Goal: Communication & Community: Answer question/provide support

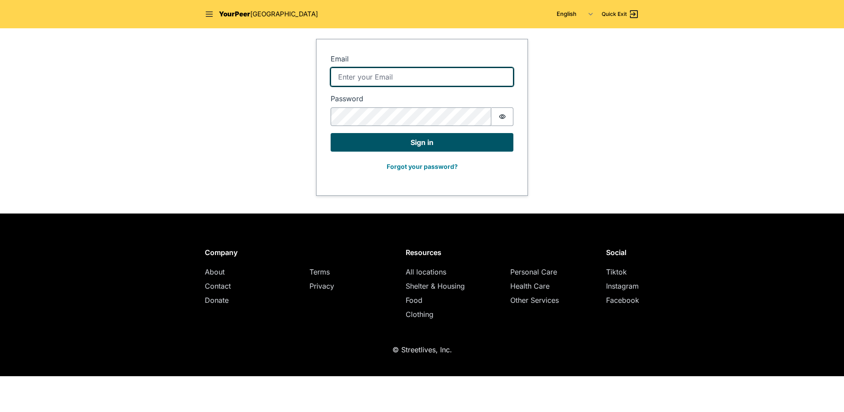
type input "[EMAIL_ADDRESS][DOMAIN_NAME]"
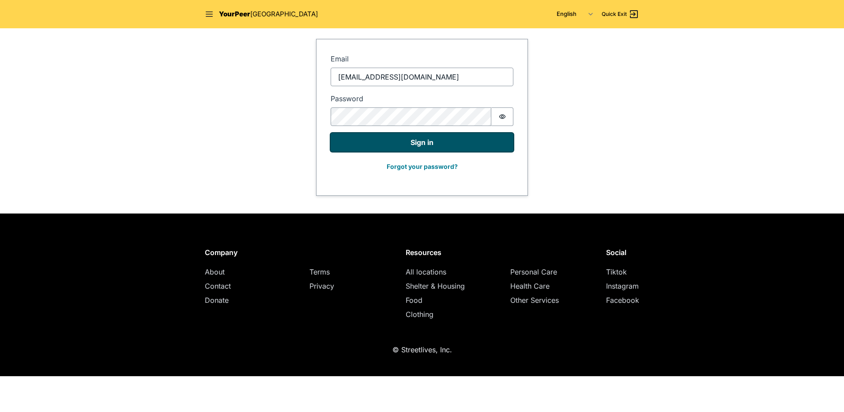
click at [368, 148] on button "Sign in" at bounding box center [422, 142] width 183 height 19
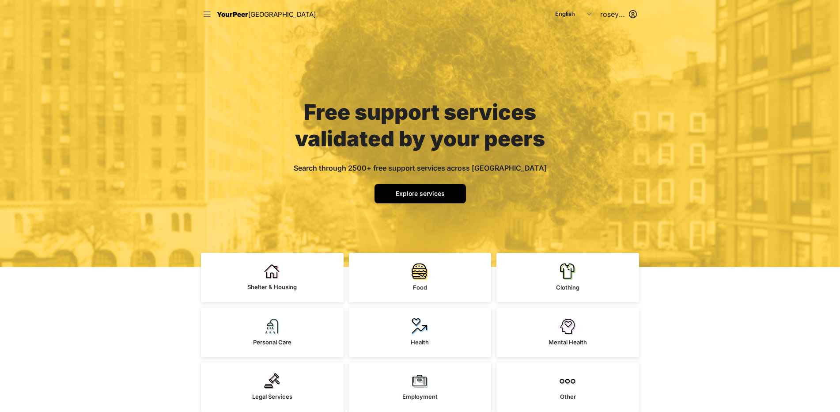
click at [205, 15] on icon at bounding box center [207, 14] width 9 height 9
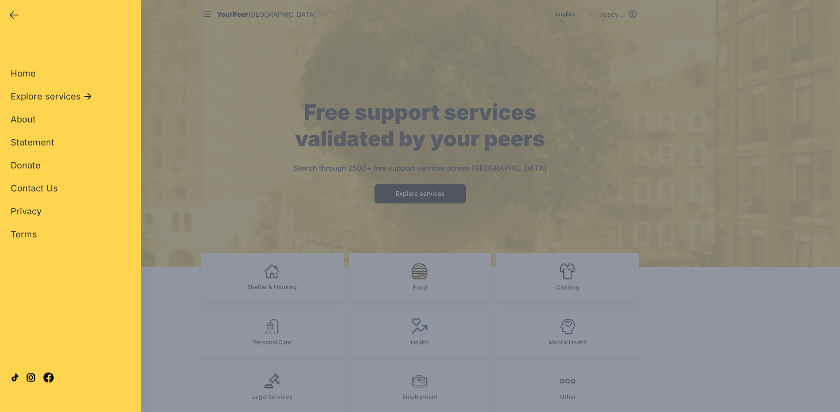
click at [199, 113] on div "Close panel YourPeer [GEOGRAPHIC_DATA] Quick Exit Single Adult Families Soup Ki…" at bounding box center [420, 206] width 840 height 412
click at [263, 266] on div "Close panel YourPeer [GEOGRAPHIC_DATA] Quick Exit Single Adult Families Soup Ki…" at bounding box center [420, 206] width 840 height 412
click at [178, 152] on div "Close panel YourPeer [GEOGRAPHIC_DATA] Quick Exit Single Adult Families Soup Ki…" at bounding box center [420, 206] width 840 height 412
click at [15, 13] on icon "button" at bounding box center [14, 15] width 11 height 11
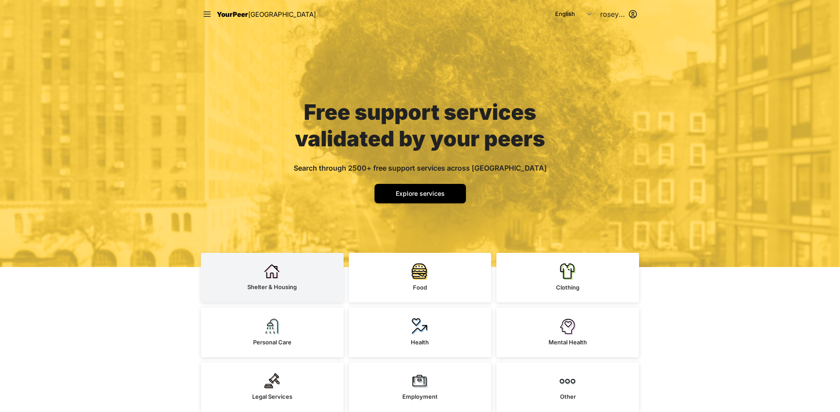
click at [294, 276] on link "Shelter & Housing" at bounding box center [272, 277] width 143 height 49
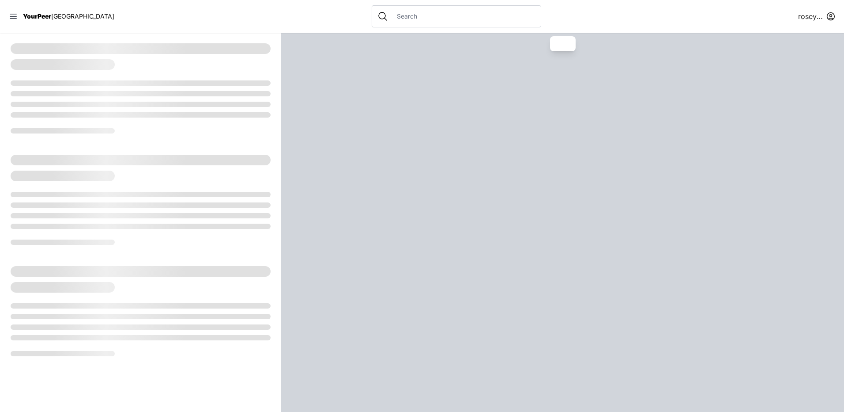
select select "recentlyUpdated"
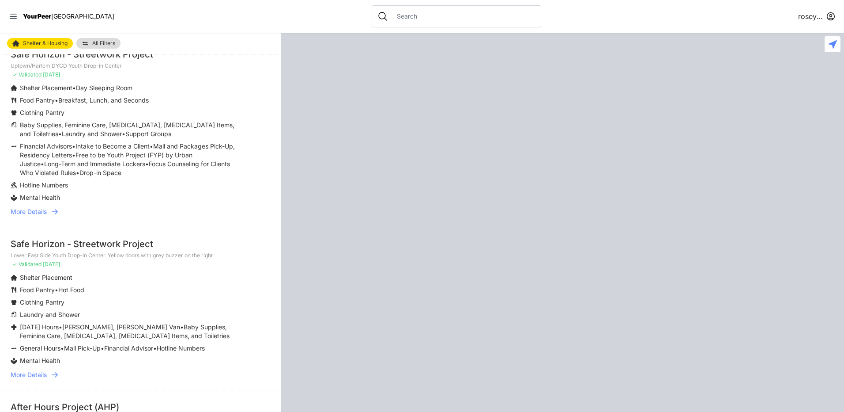
scroll to position [1458, 0]
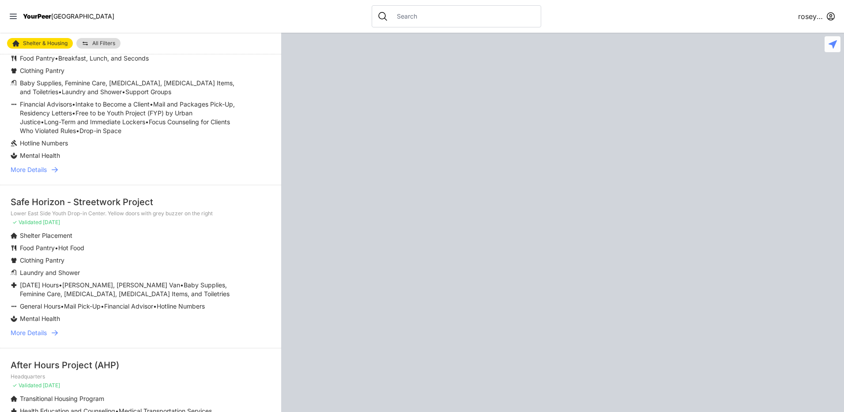
click at [42, 333] on span "More Details" at bounding box center [29, 332] width 36 height 9
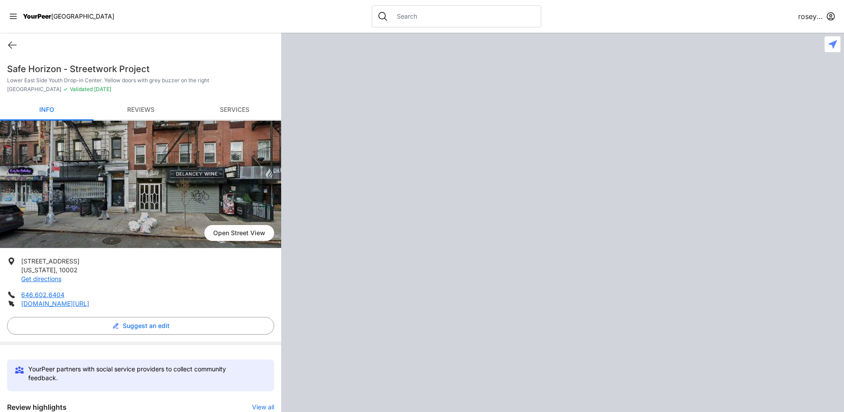
click at [140, 104] on link "Reviews" at bounding box center [141, 110] width 94 height 21
click at [148, 106] on link "Reviews" at bounding box center [141, 110] width 94 height 21
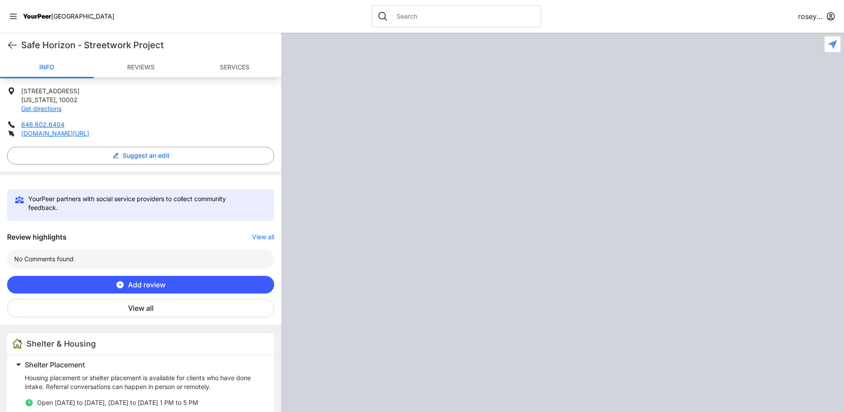
scroll to position [309, 0]
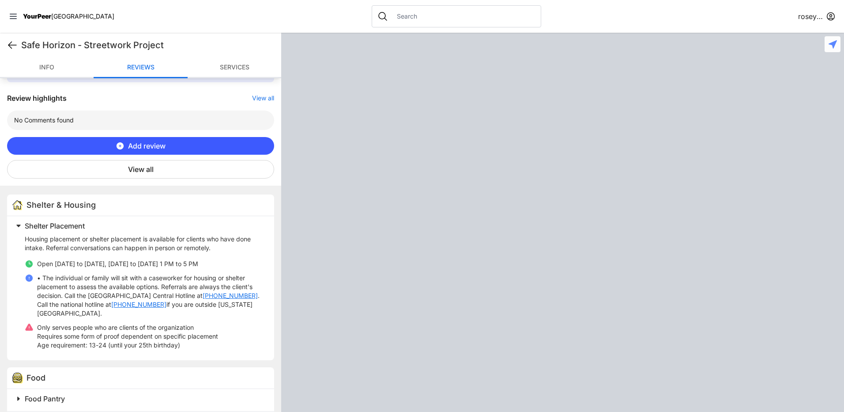
click at [15, 47] on icon at bounding box center [12, 45] width 11 height 11
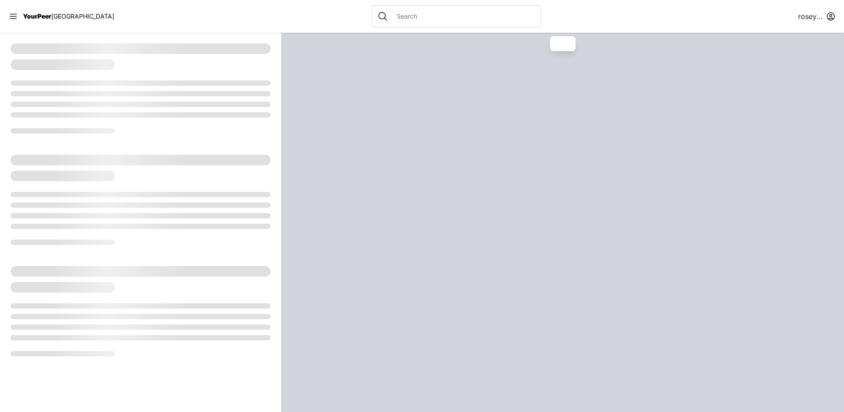
click at [401, 19] on input "text" at bounding box center [464, 16] width 144 height 9
select select "recentlyUpdated"
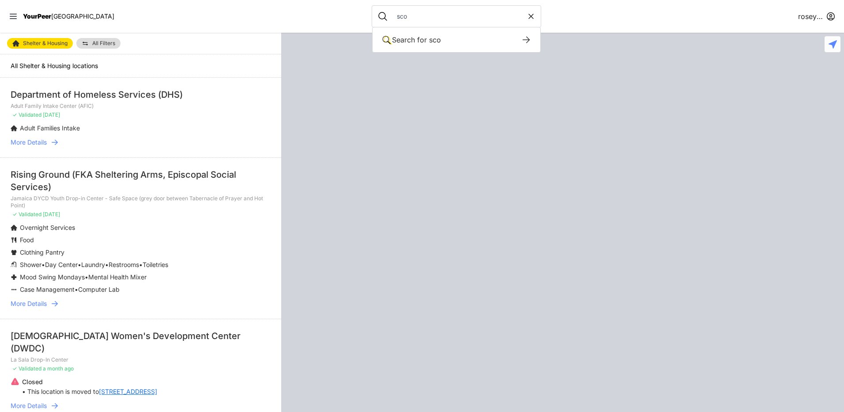
type input "sco"
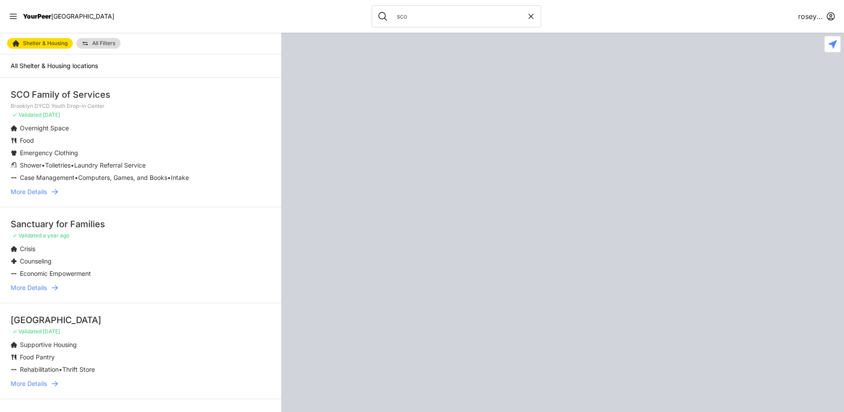
click at [36, 189] on span "More Details" at bounding box center [29, 191] width 36 height 9
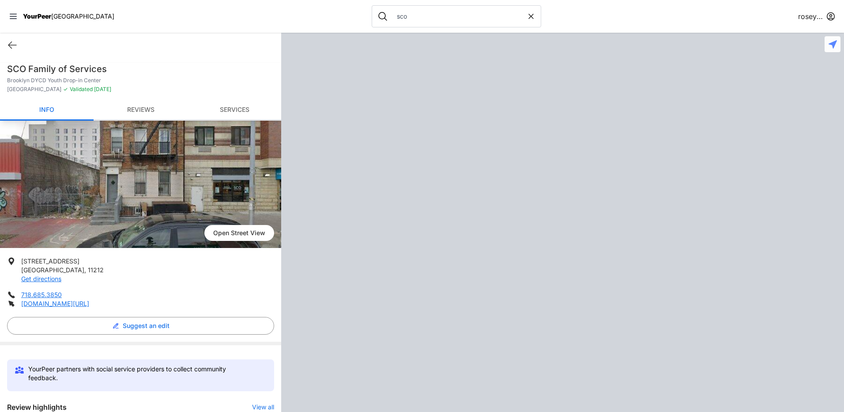
click at [137, 108] on link "Reviews" at bounding box center [141, 110] width 94 height 21
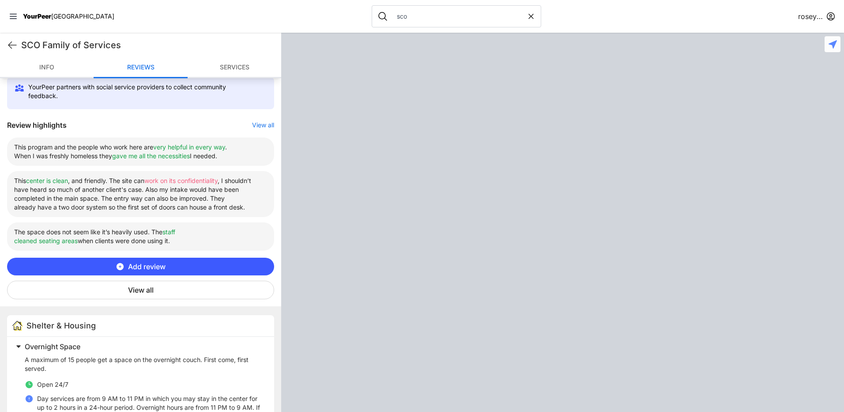
scroll to position [309, 0]
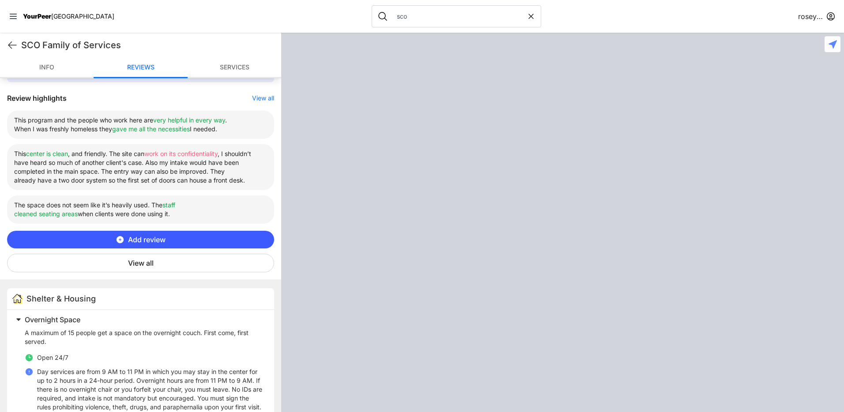
click at [135, 261] on button "View all" at bounding box center [140, 263] width 267 height 19
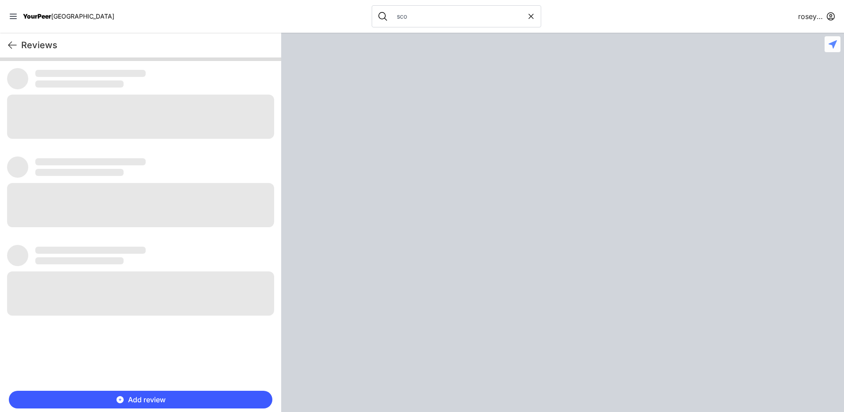
scroll to position [0, 0]
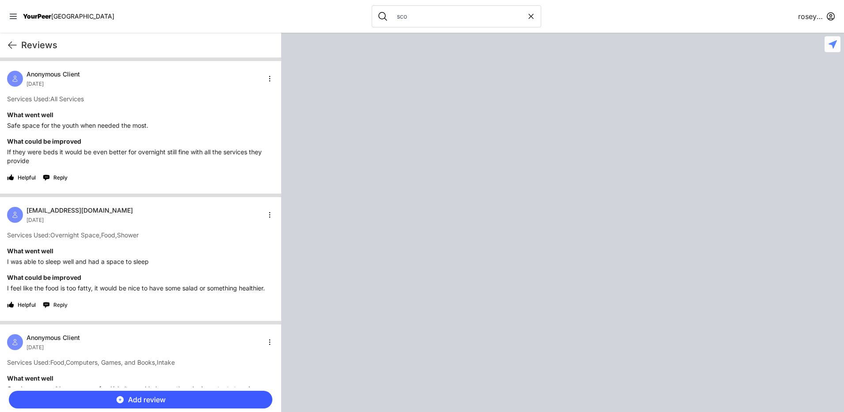
click at [57, 301] on span "Reply" at bounding box center [60, 304] width 14 height 7
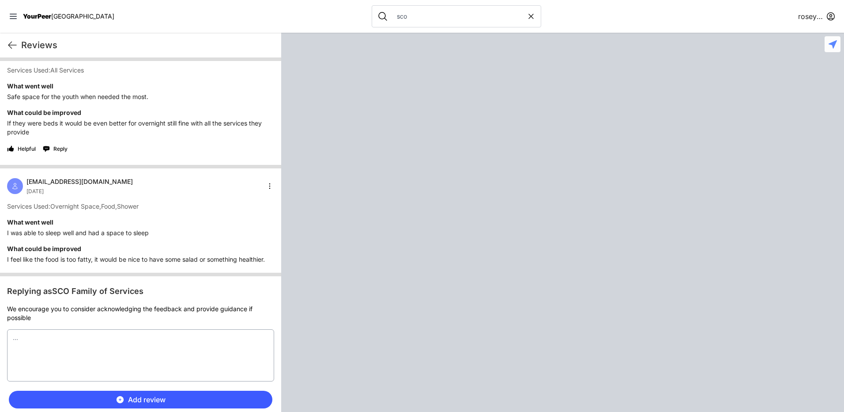
scroll to position [44, 0]
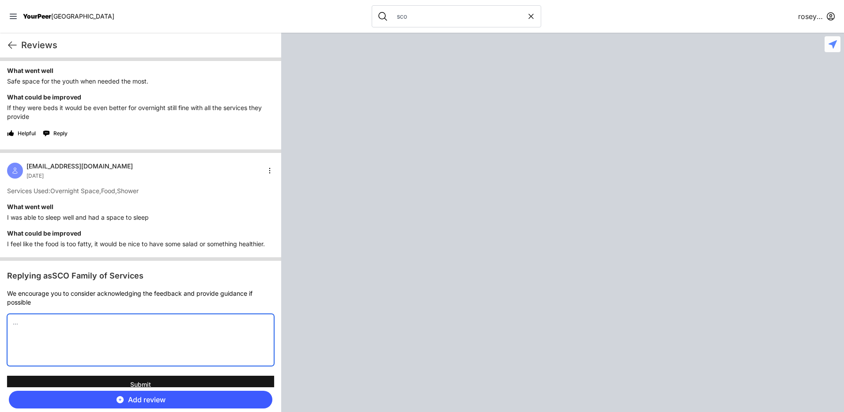
click at [50, 322] on textarea at bounding box center [140, 340] width 267 height 52
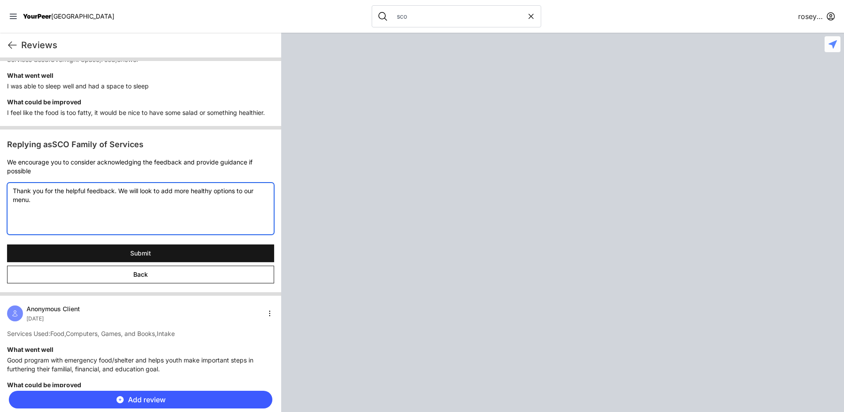
scroll to position [177, 0]
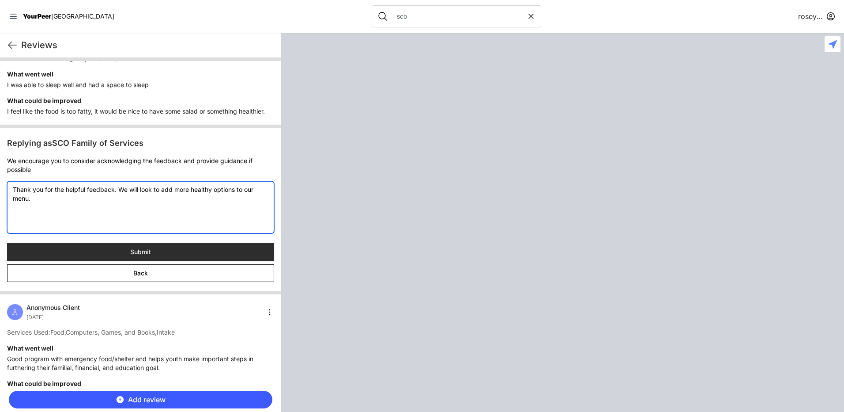
type textarea "Thank you for the helpful feedback. We will look to add more healthy options to…"
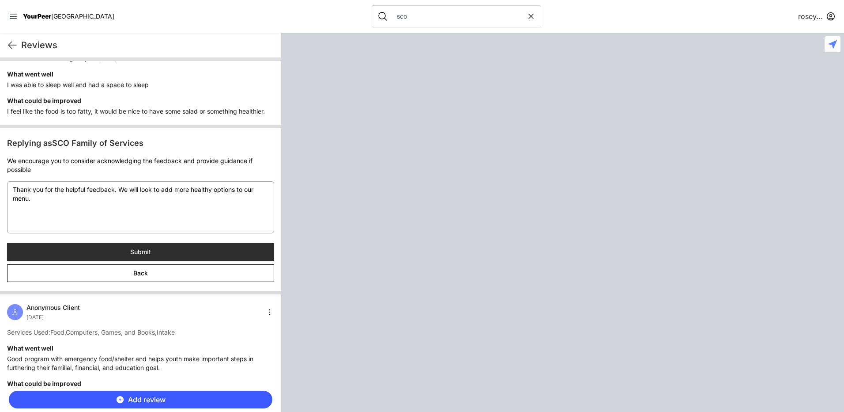
click at [158, 254] on button "Submit" at bounding box center [140, 252] width 267 height 18
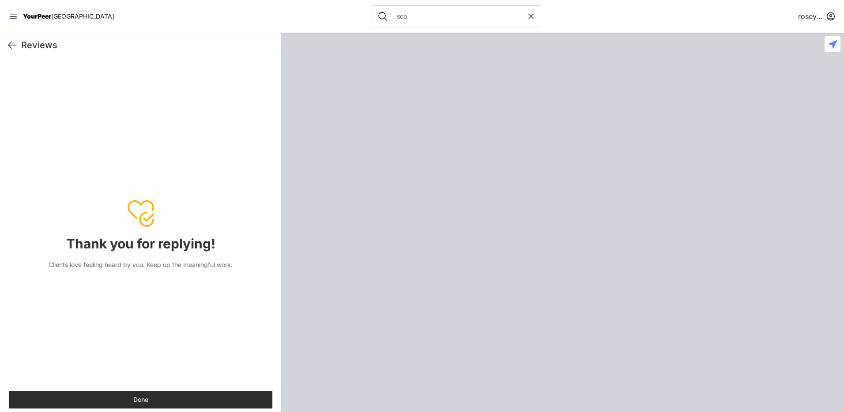
click at [124, 401] on button "Done" at bounding box center [141, 399] width 264 height 18
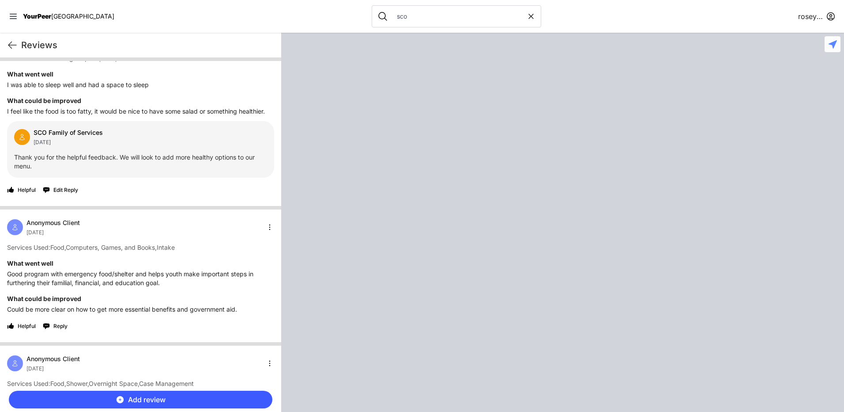
scroll to position [221, 0]
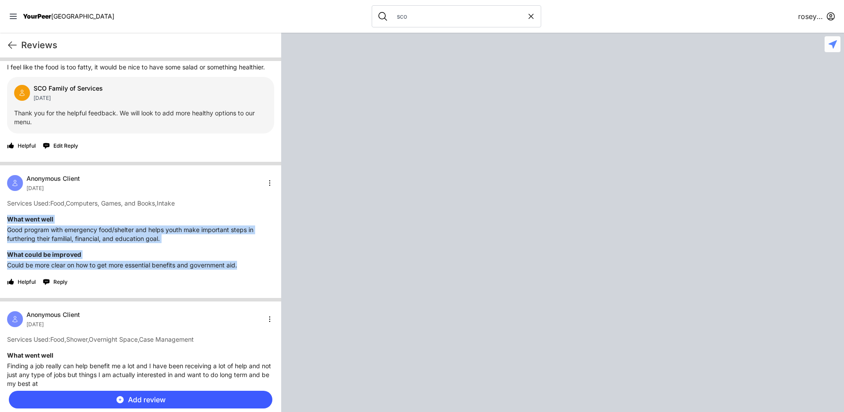
drag, startPoint x: 242, startPoint y: 267, endPoint x: 2, endPoint y: 220, distance: 244.9
click at [2, 220] on div "Anonymous Client [DATE] Services Used: Food , Computers, Games, and Books , Int…" at bounding box center [140, 231] width 281 height 133
drag, startPoint x: 2, startPoint y: 220, endPoint x: 19, endPoint y: 216, distance: 17.1
copy div "What went well Good program with emergency food/shelter and helps youth make im…"
click at [232, 246] on div "Anonymous Client [DATE] Services Used: Food , Computers, Games, and Books , Int…" at bounding box center [140, 231] width 281 height 133
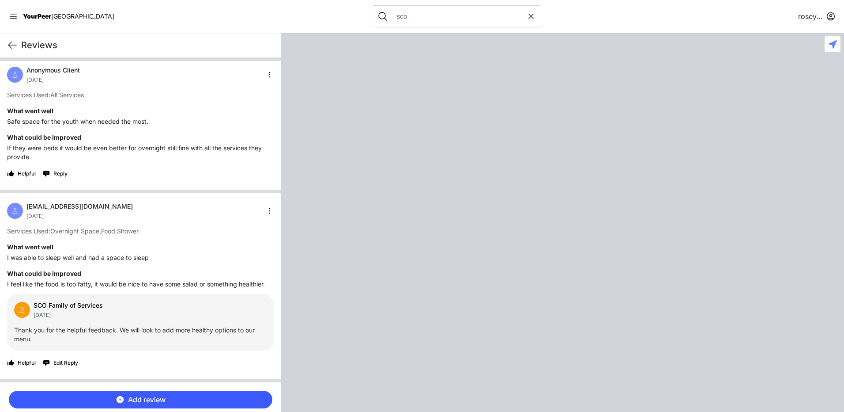
scroll to position [0, 0]
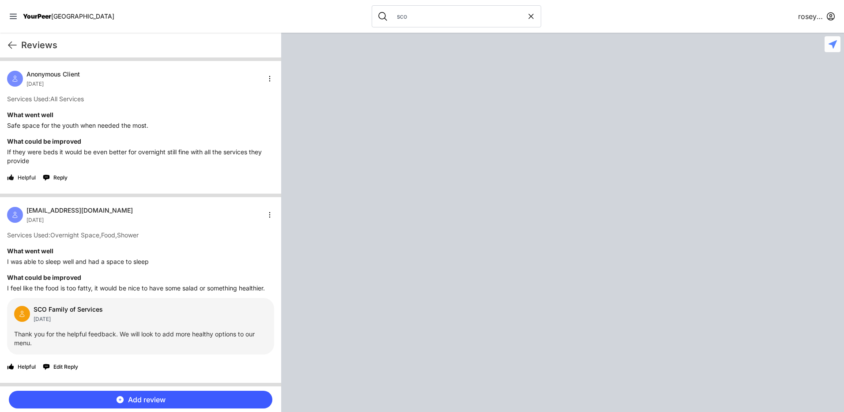
click at [12, 176] on button "Helpful" at bounding box center [21, 177] width 29 height 14
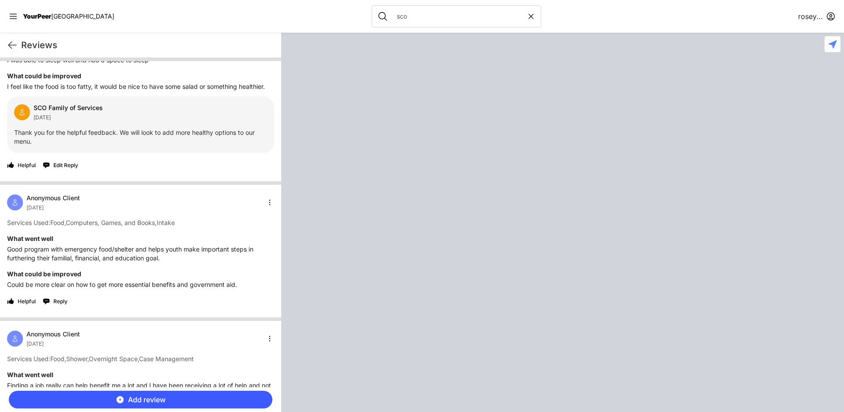
scroll to position [221, 0]
